Goal: Information Seeking & Learning: Check status

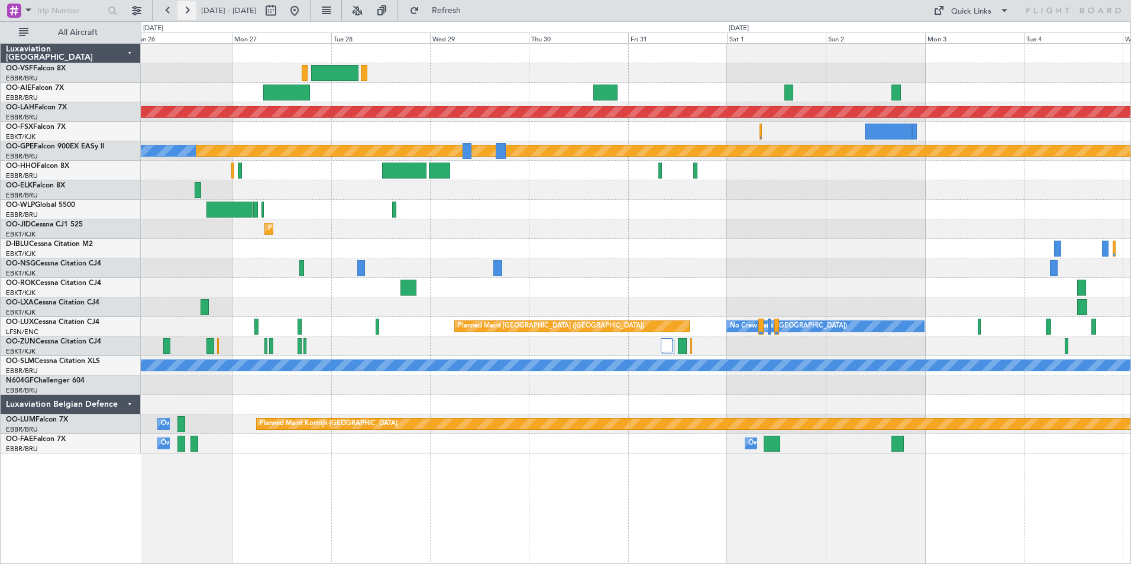
click at [187, 8] on button at bounding box center [186, 10] width 19 height 19
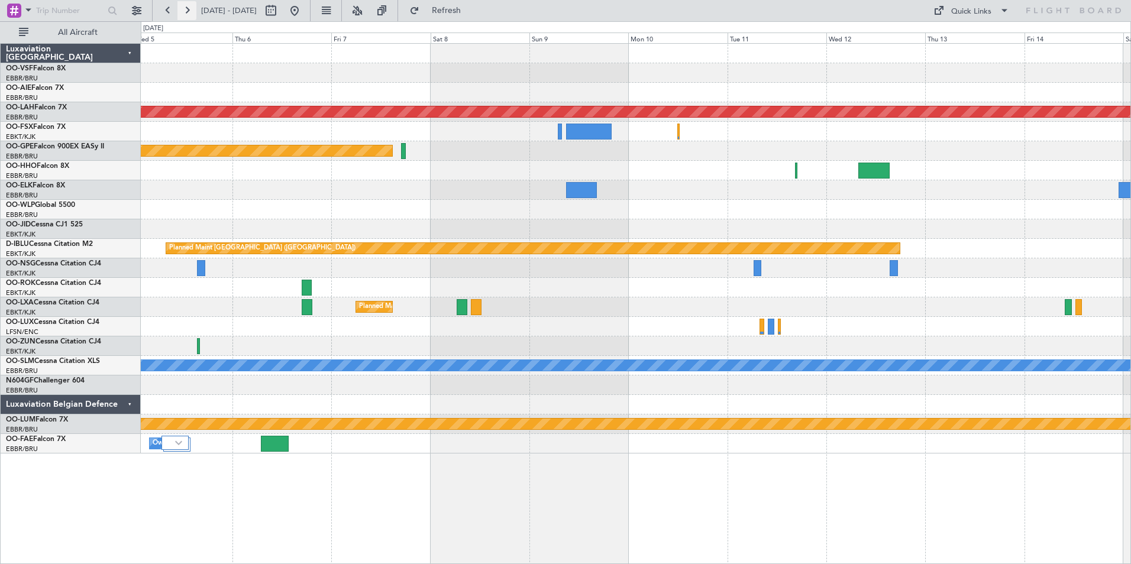
click at [187, 8] on button at bounding box center [186, 10] width 19 height 19
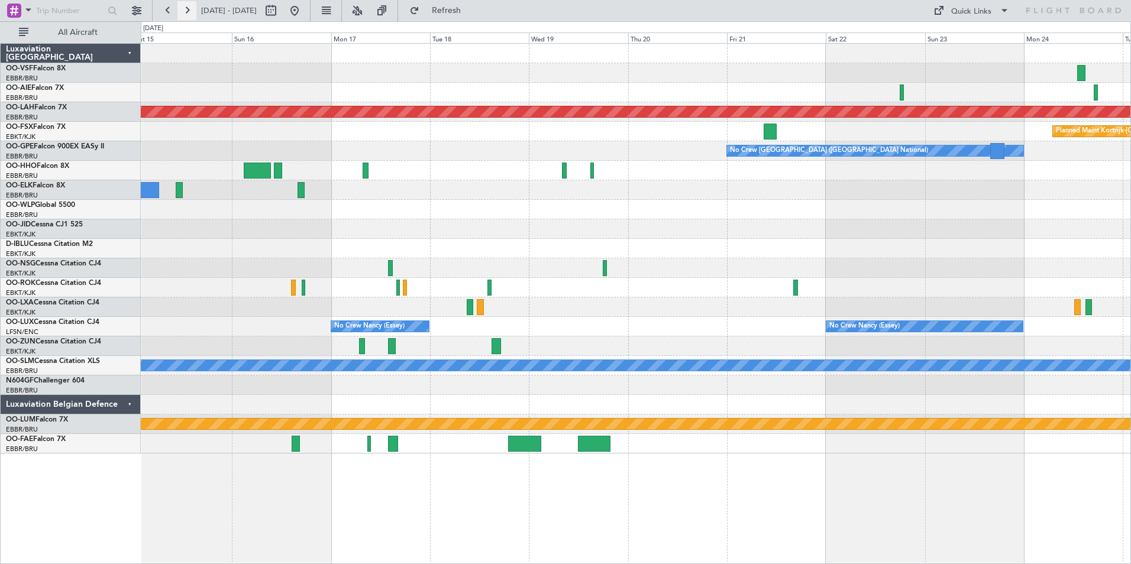
click at [187, 8] on button at bounding box center [186, 10] width 19 height 19
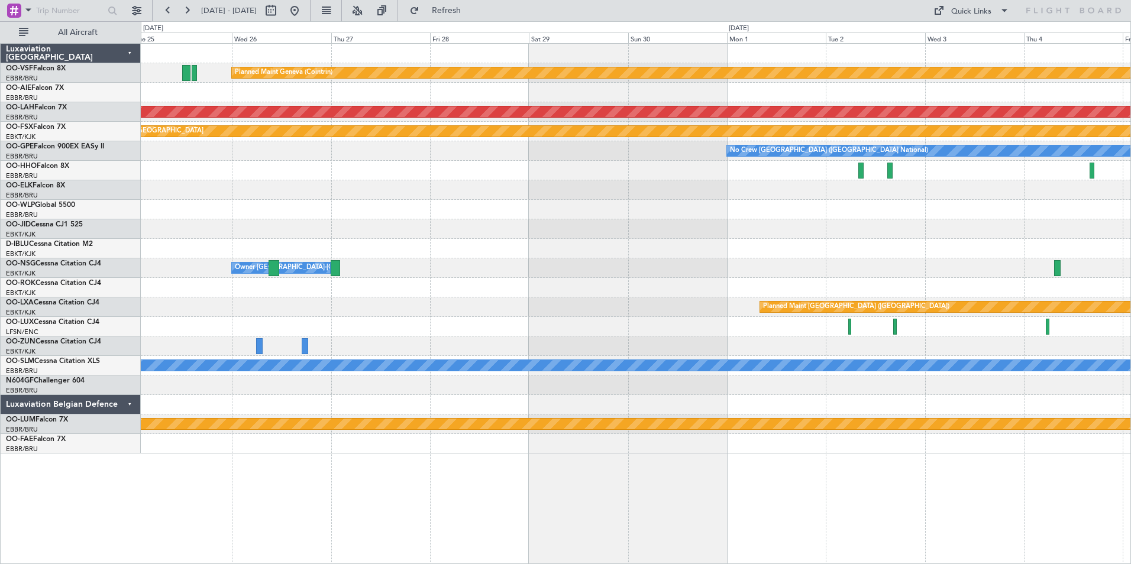
click at [161, 225] on div at bounding box center [635, 229] width 989 height 20
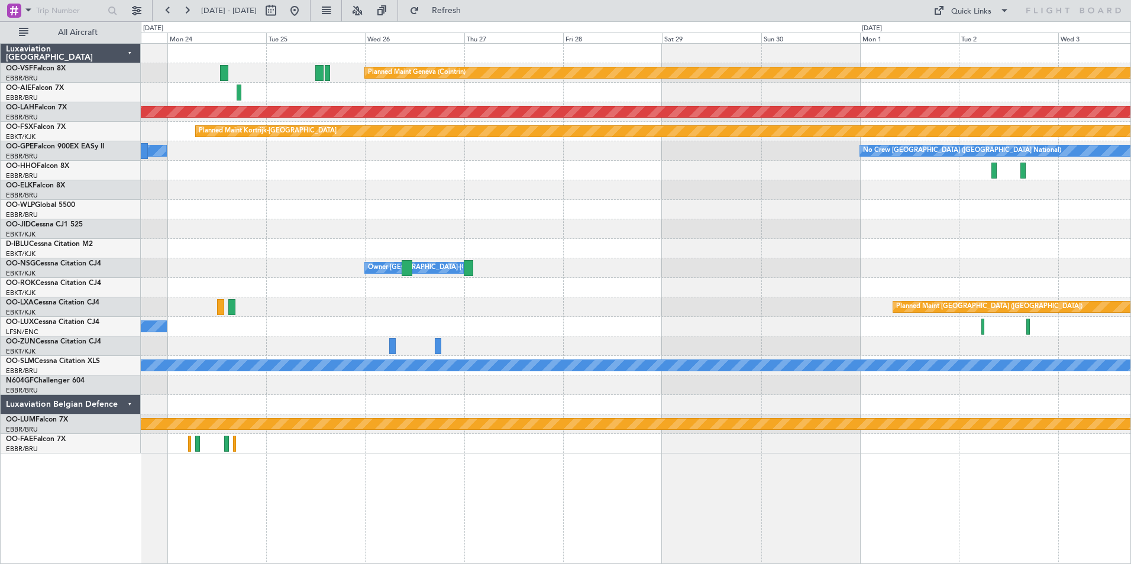
click at [343, 176] on div at bounding box center [635, 171] width 989 height 20
click at [62, 224] on link "OO-JID Cessna CJ1 525" at bounding box center [44, 224] width 77 height 7
click at [304, 9] on button at bounding box center [294, 10] width 19 height 19
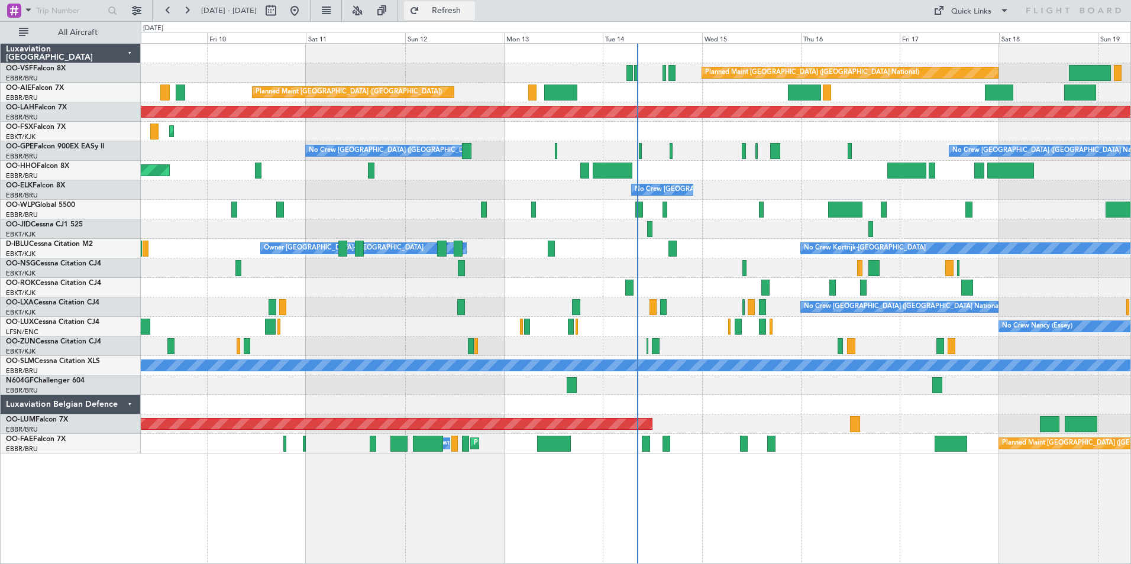
click at [471, 8] on span "Refresh" at bounding box center [447, 11] width 50 height 8
click at [189, 12] on button at bounding box center [186, 10] width 19 height 19
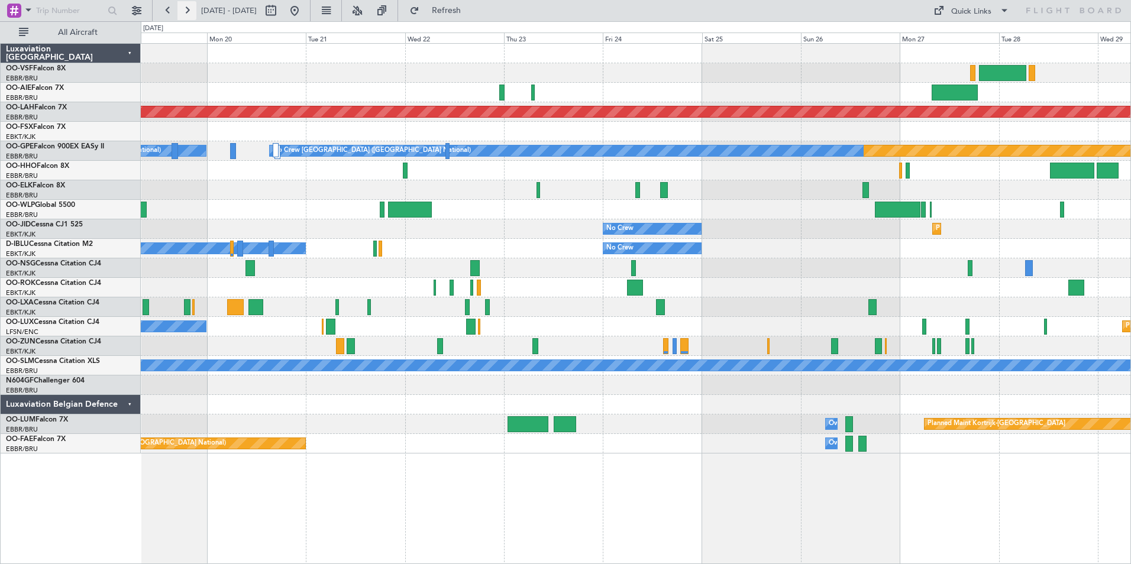
click at [189, 12] on button at bounding box center [186, 10] width 19 height 19
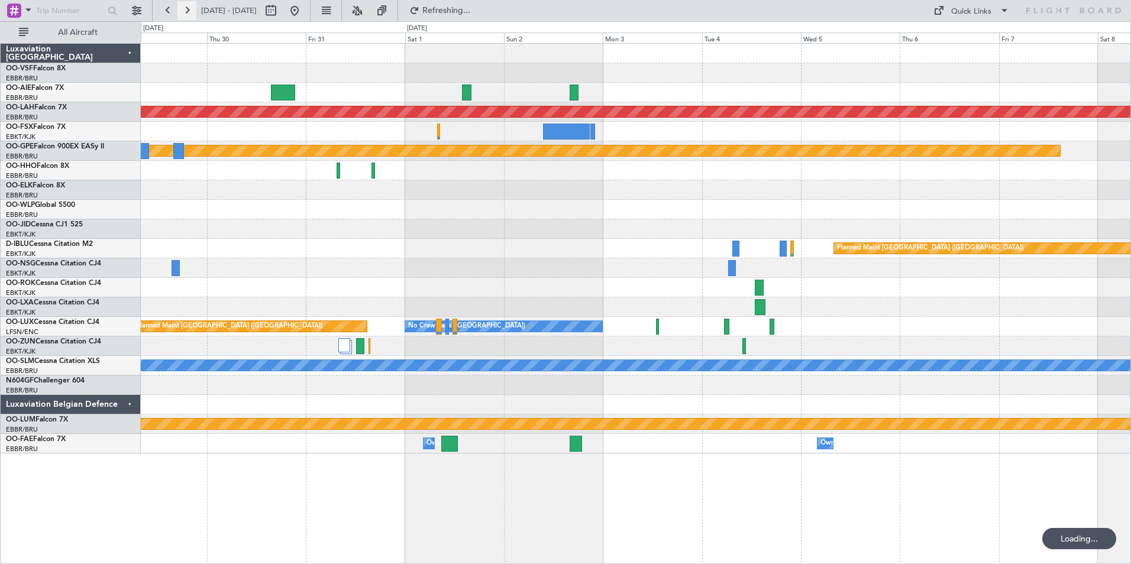
click at [189, 12] on button at bounding box center [186, 10] width 19 height 19
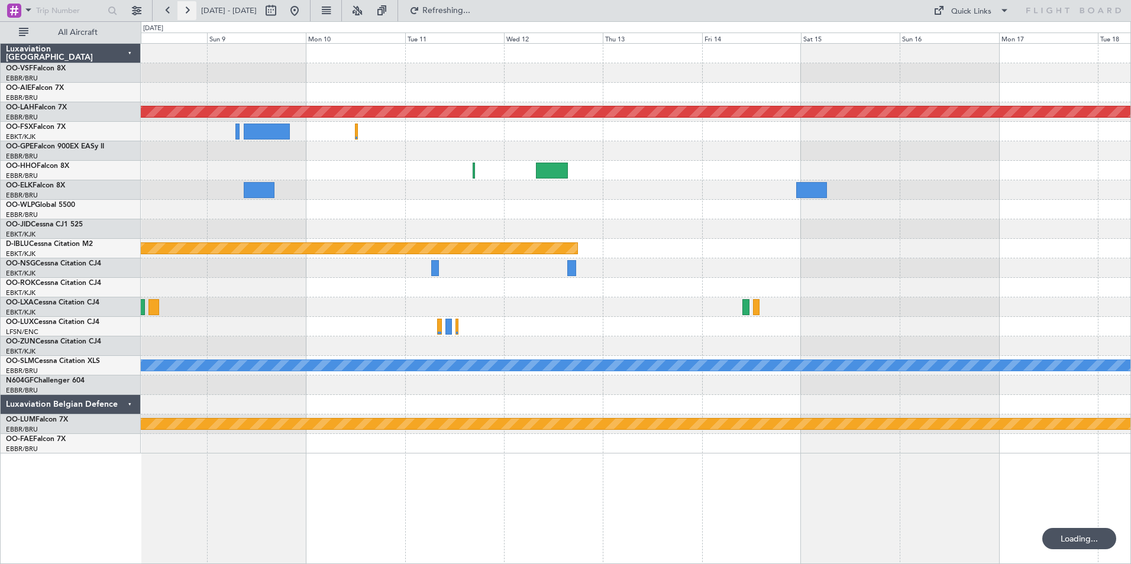
click at [189, 12] on button at bounding box center [186, 10] width 19 height 19
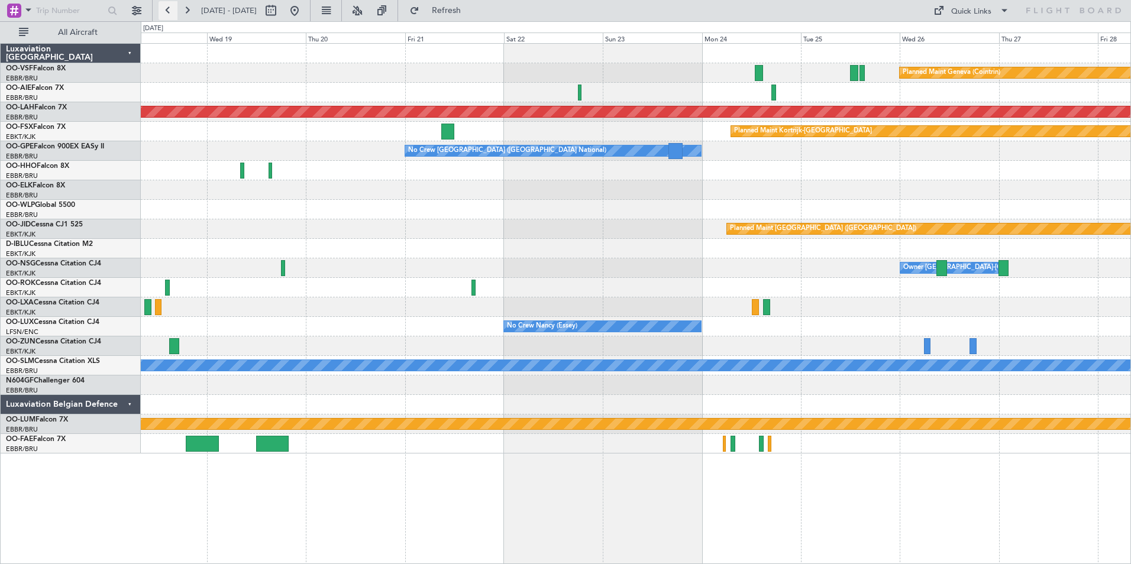
click at [163, 9] on button at bounding box center [168, 10] width 19 height 19
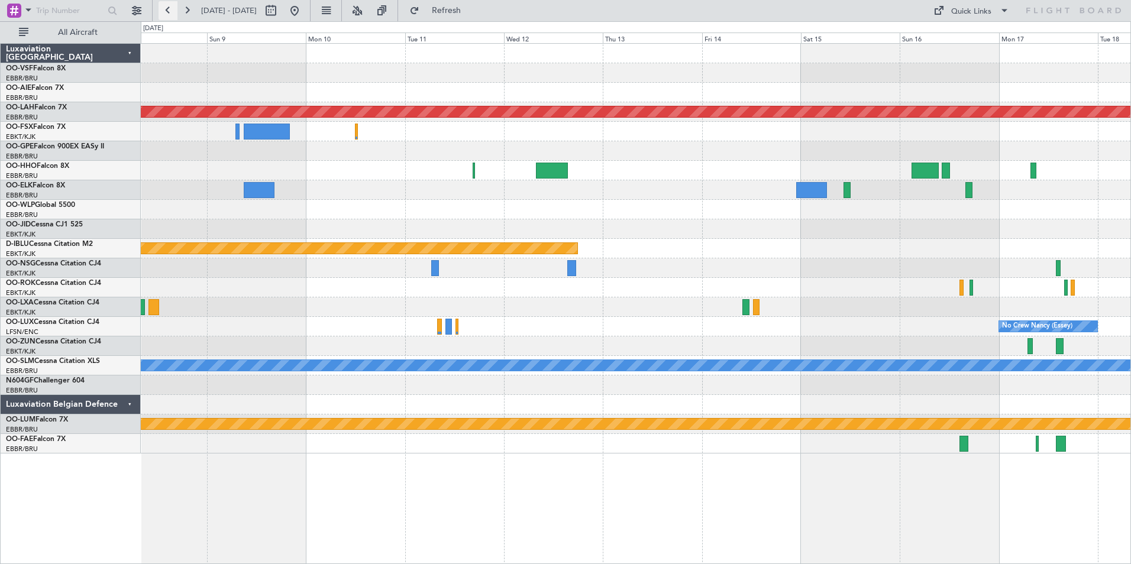
click at [163, 9] on button at bounding box center [168, 10] width 19 height 19
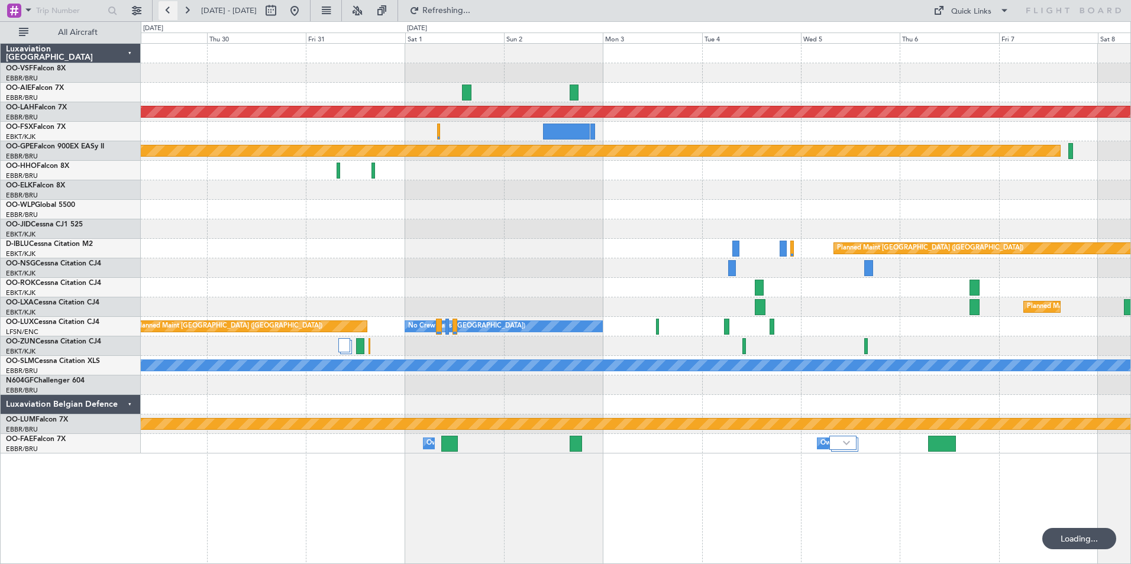
click at [163, 9] on button at bounding box center [168, 10] width 19 height 19
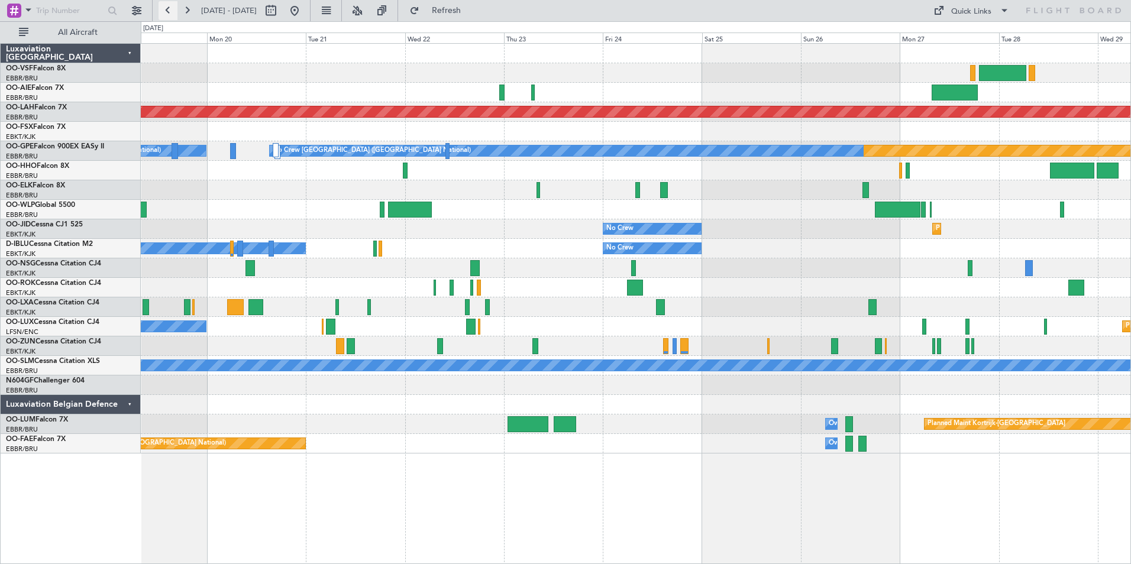
click at [164, 8] on button at bounding box center [168, 10] width 19 height 19
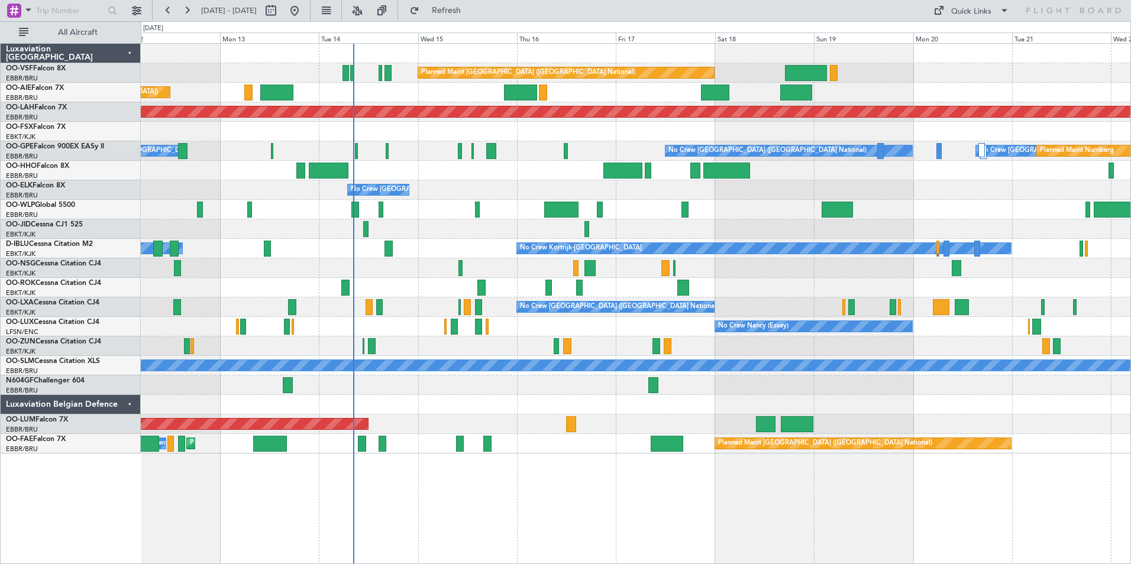
click at [691, 473] on div "Planned Maint [GEOGRAPHIC_DATA] ([GEOGRAPHIC_DATA] National) Planned Maint [GEO…" at bounding box center [636, 303] width 990 height 521
